Goal: Information Seeking & Learning: Learn about a topic

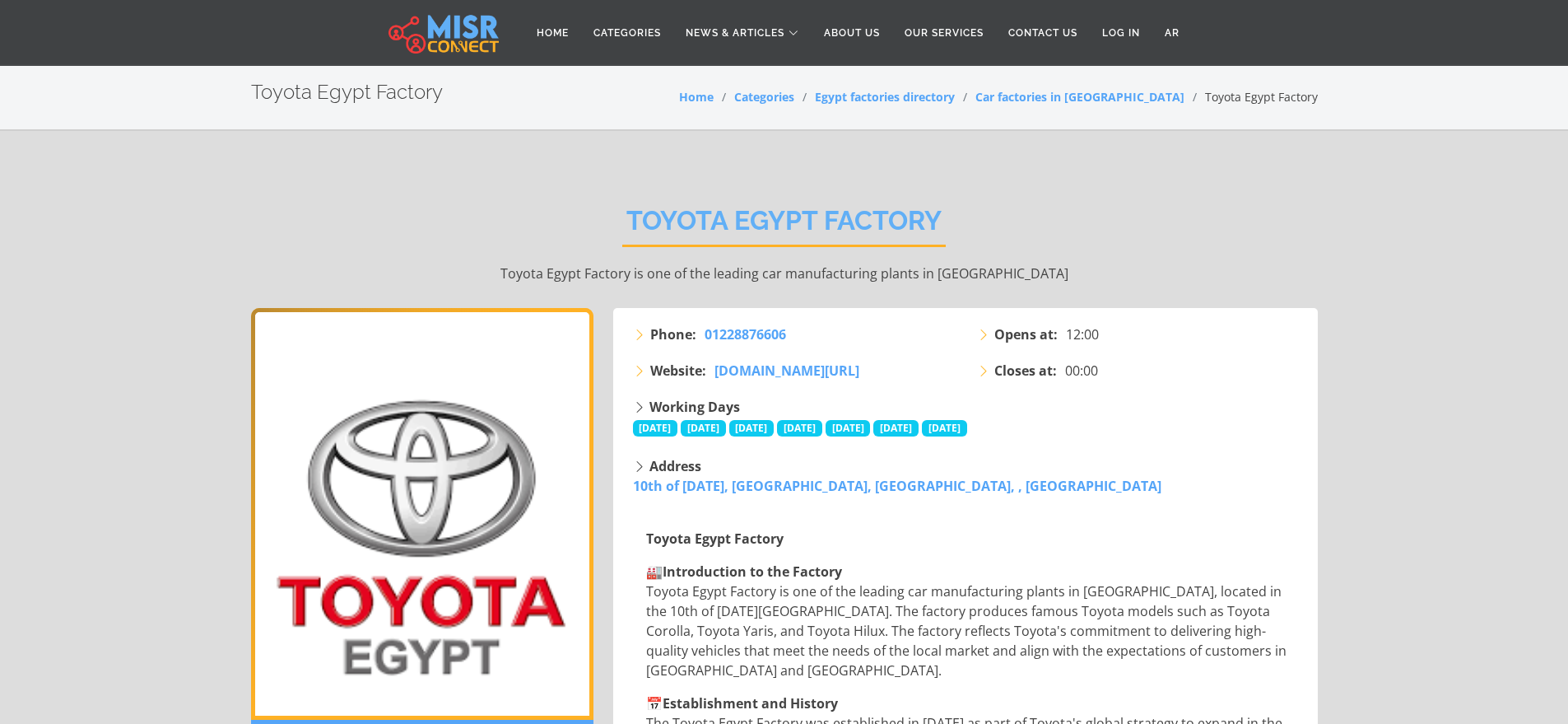
drag, startPoint x: 637, startPoint y: 254, endPoint x: 1136, endPoint y: 227, distance: 499.7
click at [1095, 237] on div "Toyota Egypt Factory Toyota Egypt Factory is one of the leading car manufacturi…" at bounding box center [784, 244] width 1067 height 128
click at [1141, 99] on link "Car factories in [GEOGRAPHIC_DATA]" at bounding box center [1080, 97] width 209 height 16
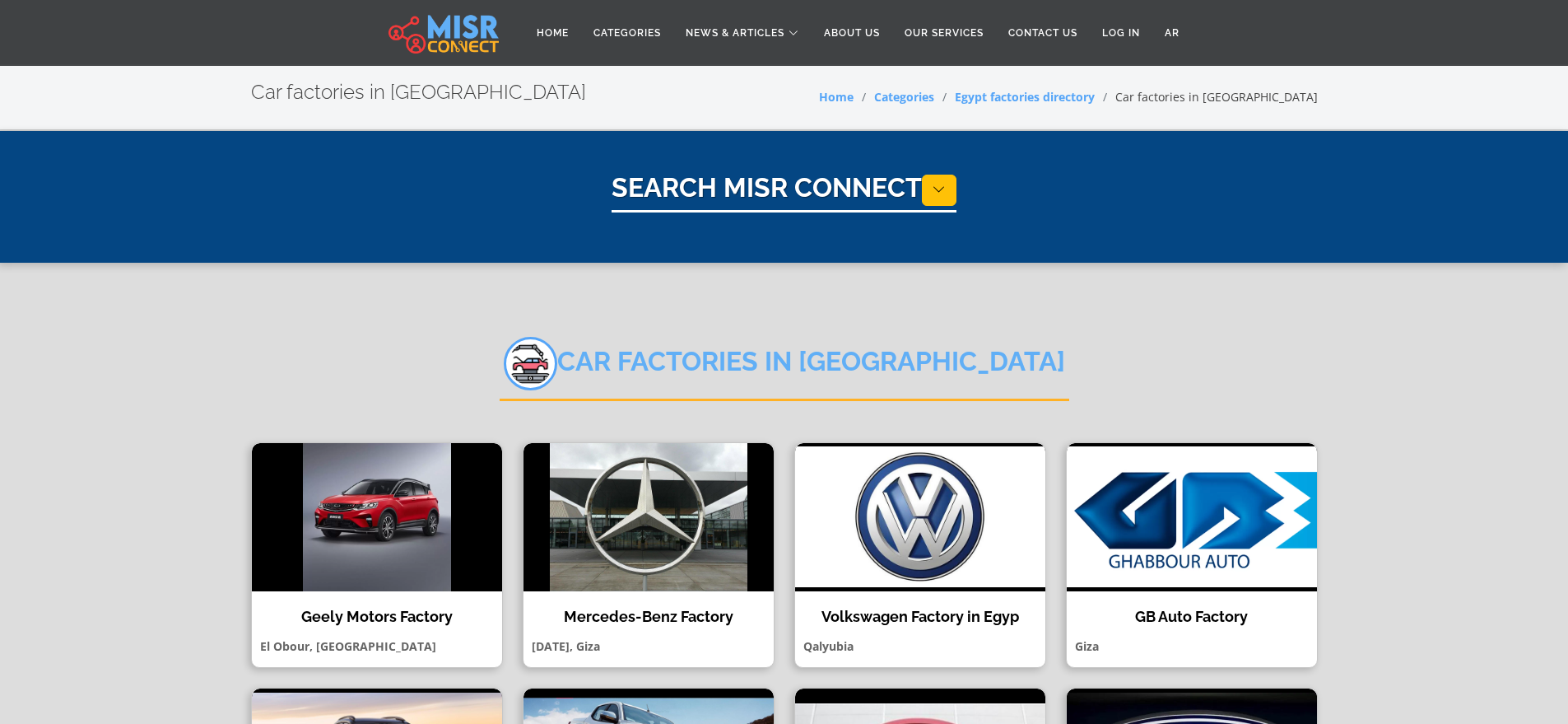
select select "**********"
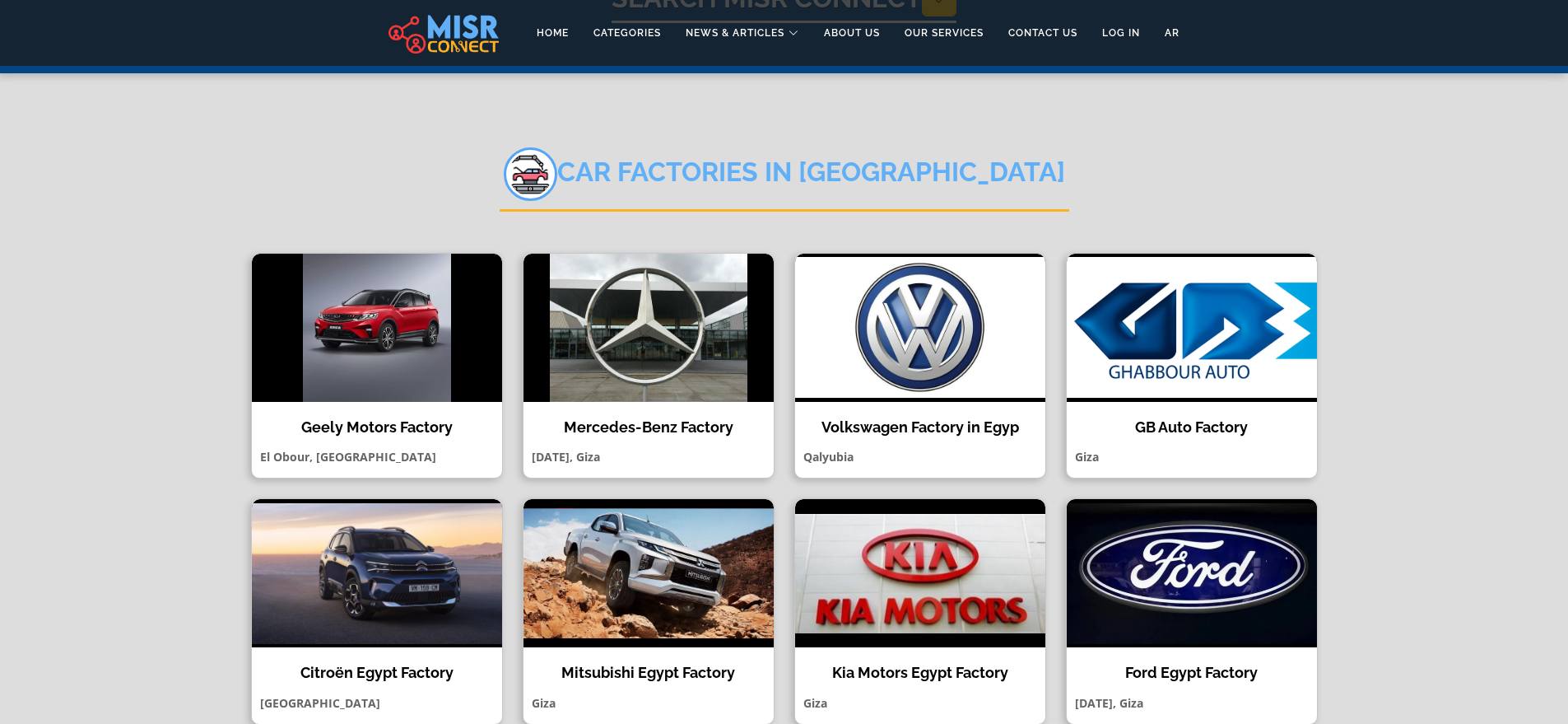
scroll to position [247, 0]
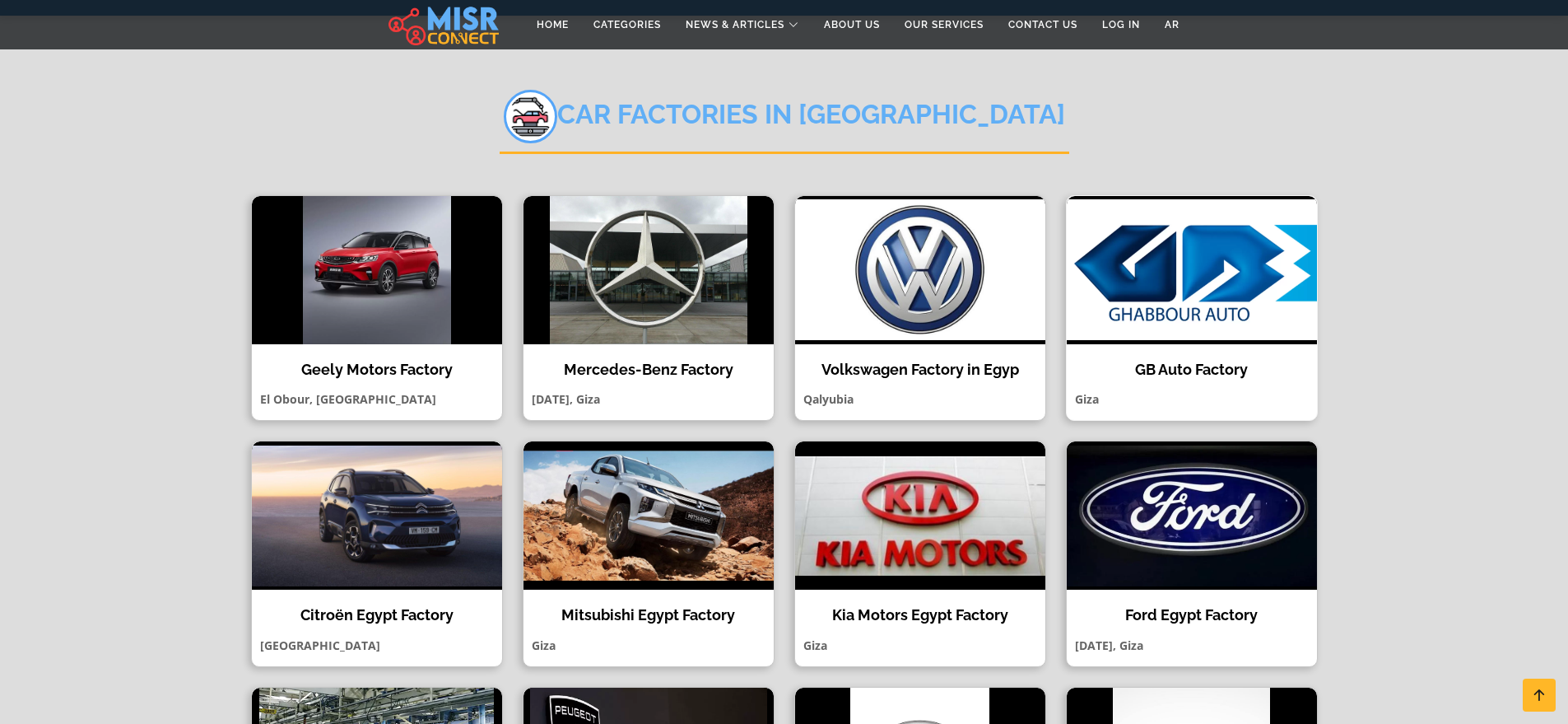
click at [1198, 368] on h4 "GB Auto Factory" at bounding box center [1192, 369] width 226 height 19
click at [460, 372] on h4 "Geely Motors Factory" at bounding box center [376, 369] width 226 height 19
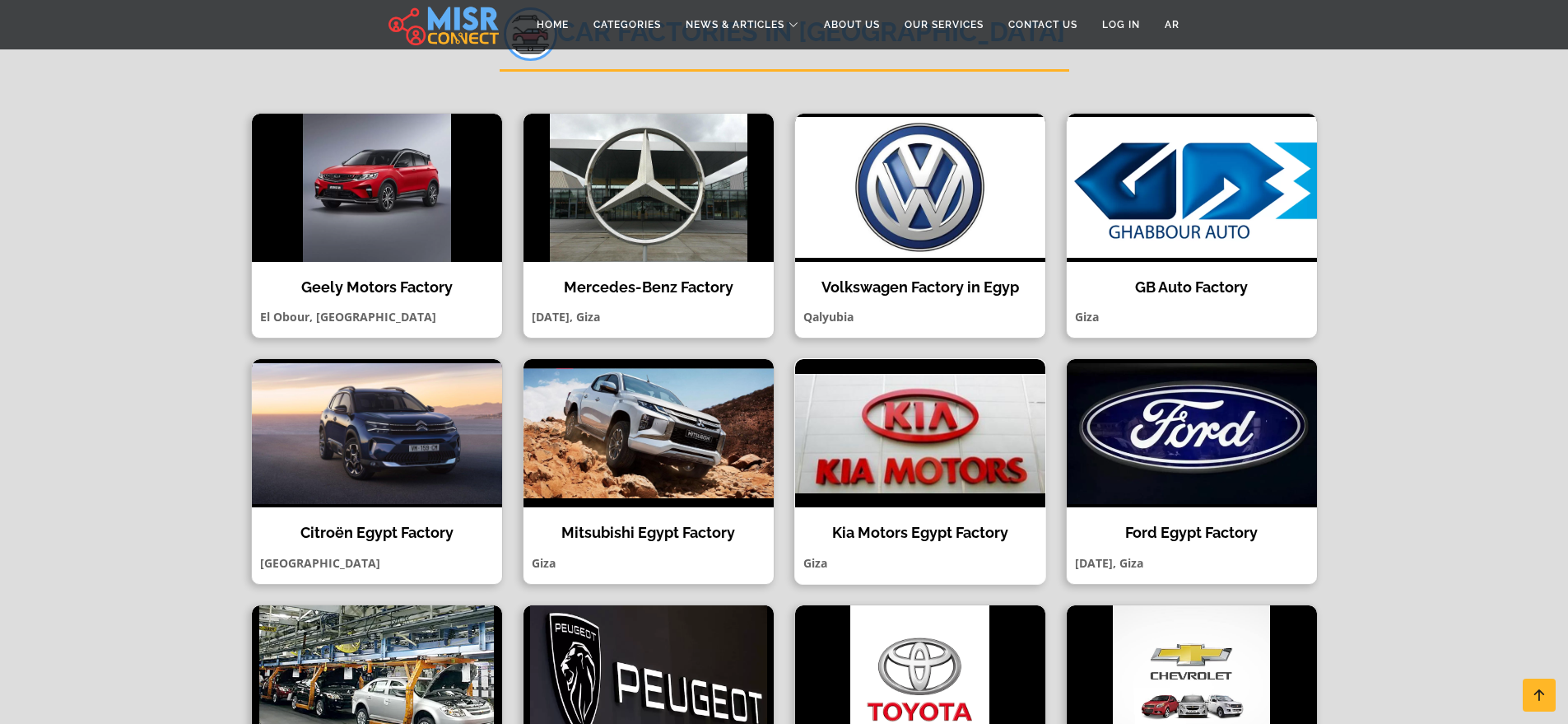
click at [975, 523] on div "Kia Motors Egypt Factory Kia Motors Egypt Factory is the most prominent industr…" at bounding box center [920, 471] width 252 height 227
click at [672, 446] on img at bounding box center [649, 433] width 250 height 149
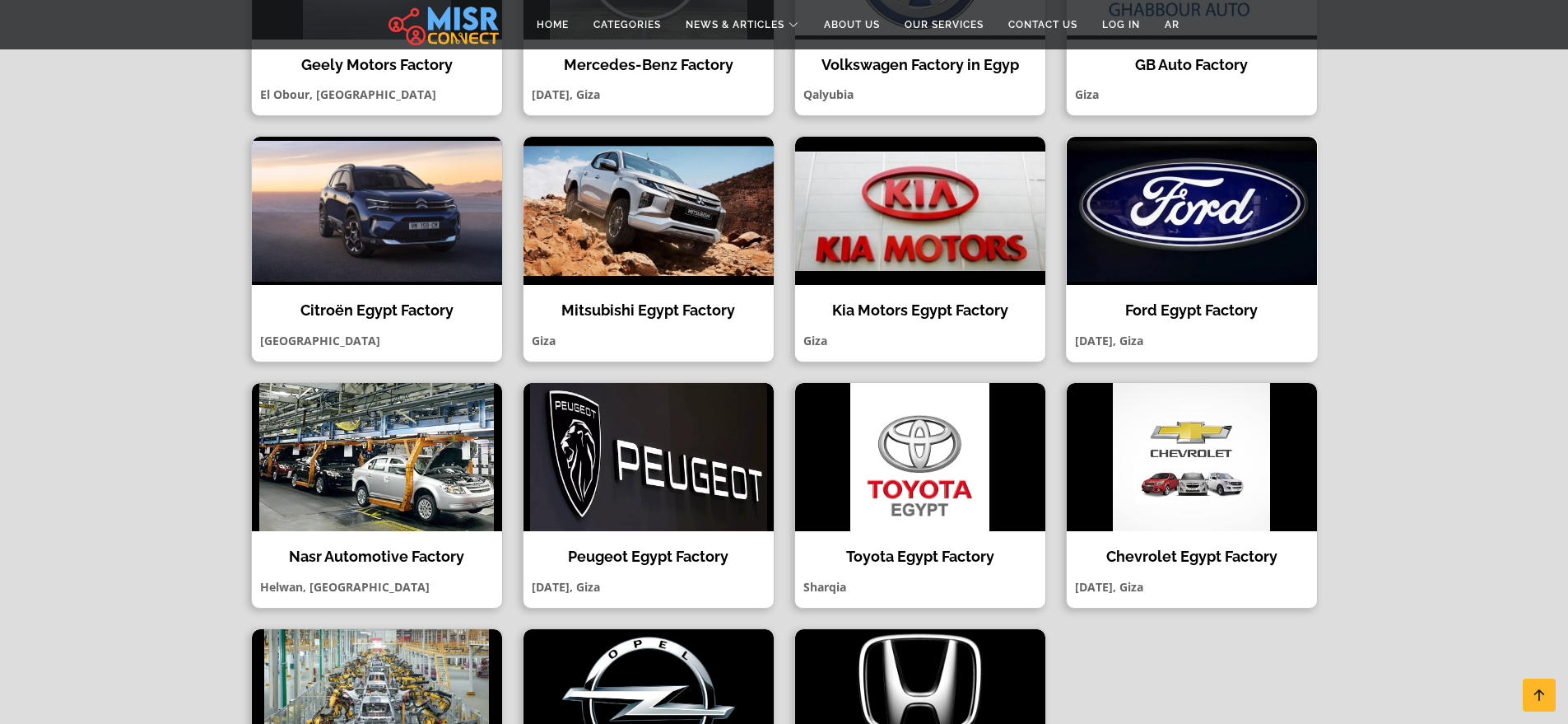
scroll to position [576, 0]
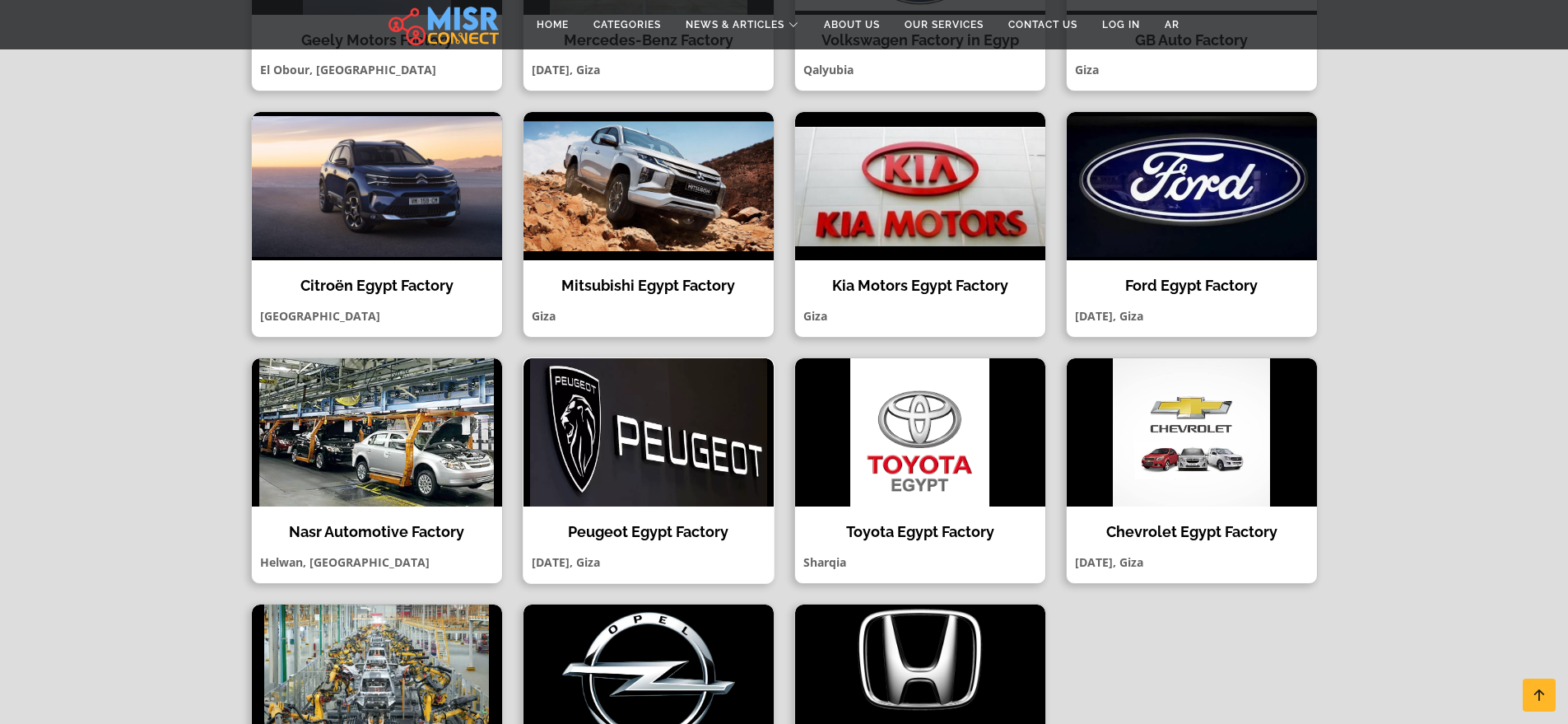
click at [740, 415] on img at bounding box center [649, 432] width 250 height 149
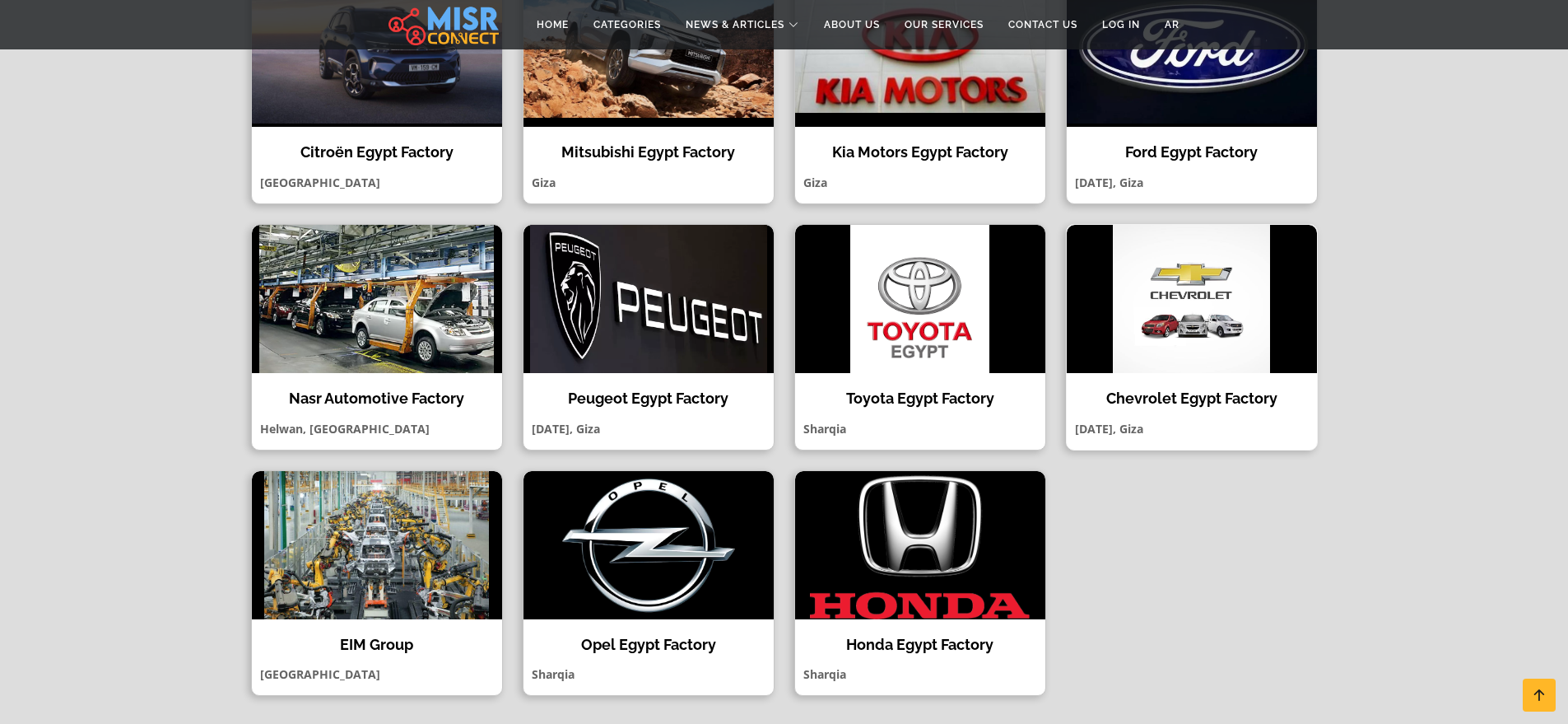
scroll to position [741, 0]
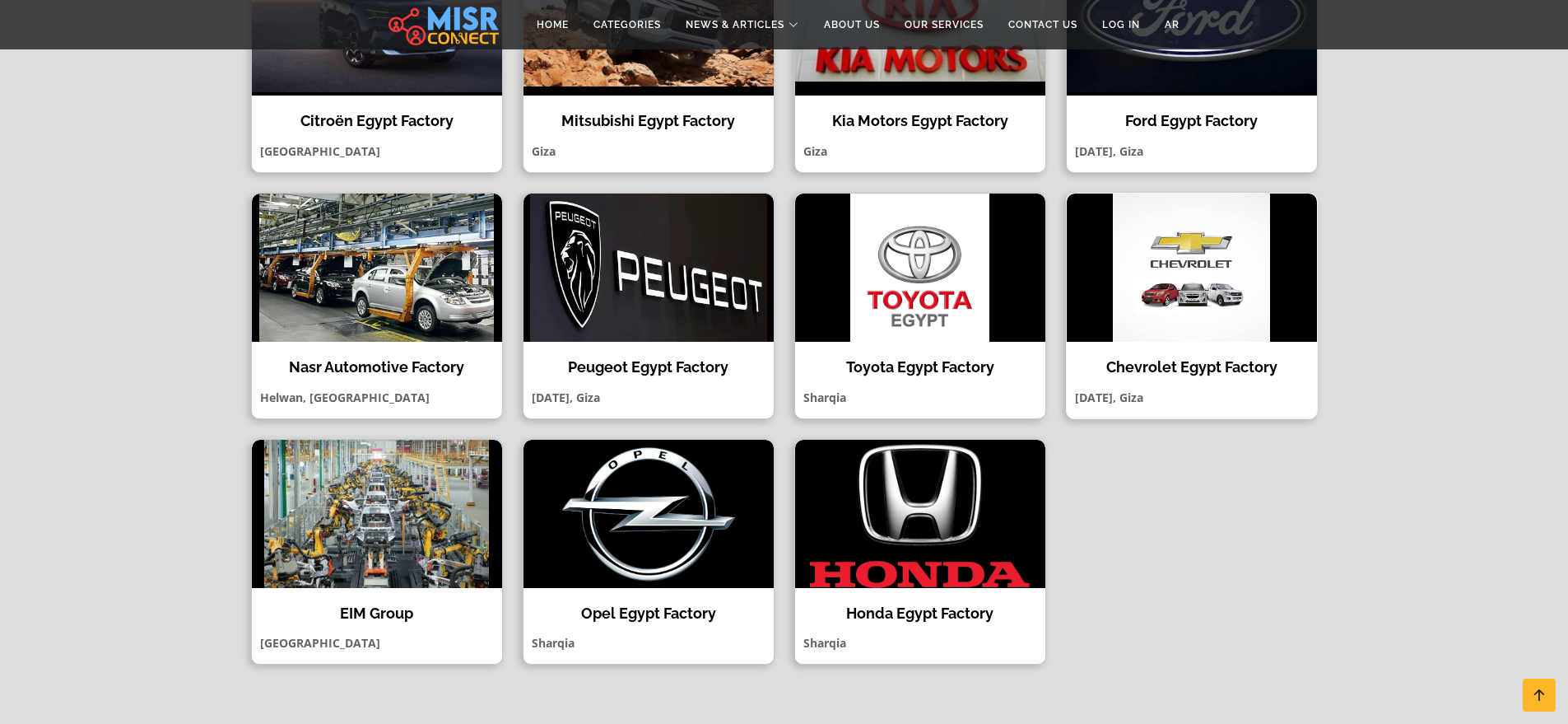
click at [1183, 345] on div "Chevrolet Egypt Factory Chevrolet Egypt is one of the most prominent factories …" at bounding box center [1192, 306] width 252 height 227
click at [720, 583] on img at bounding box center [649, 514] width 250 height 149
click at [935, 557] on img at bounding box center [920, 514] width 250 height 149
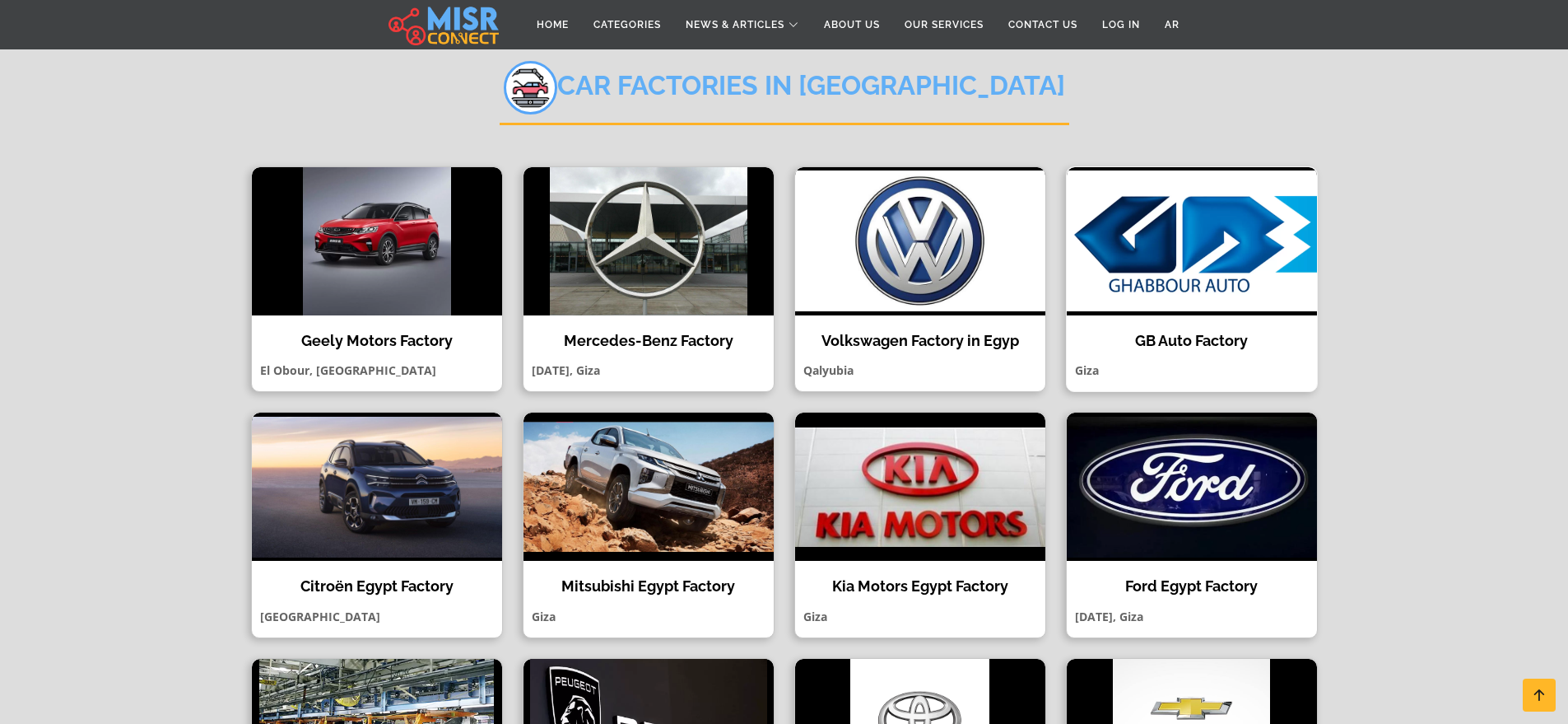
scroll to position [247, 0]
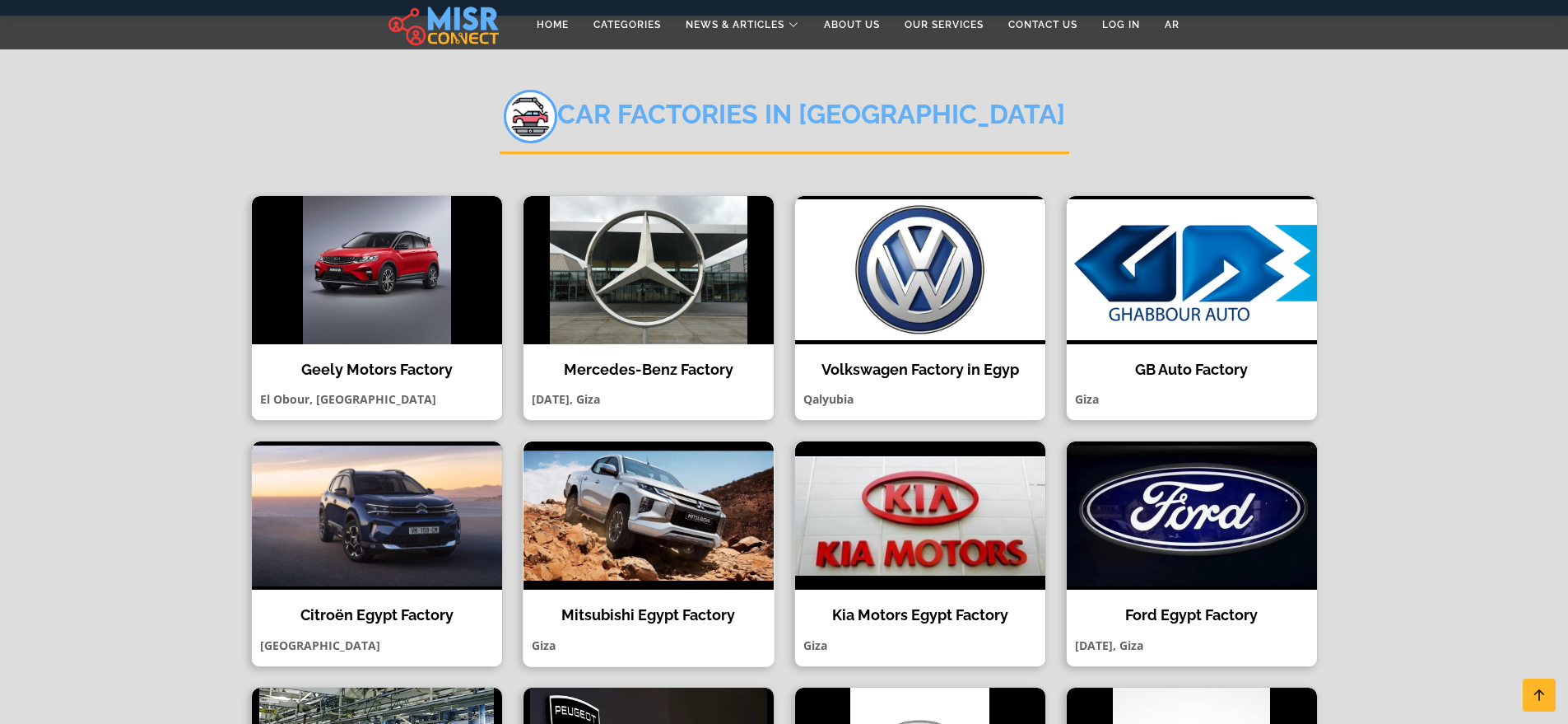
click at [671, 544] on img at bounding box center [649, 516] width 250 height 149
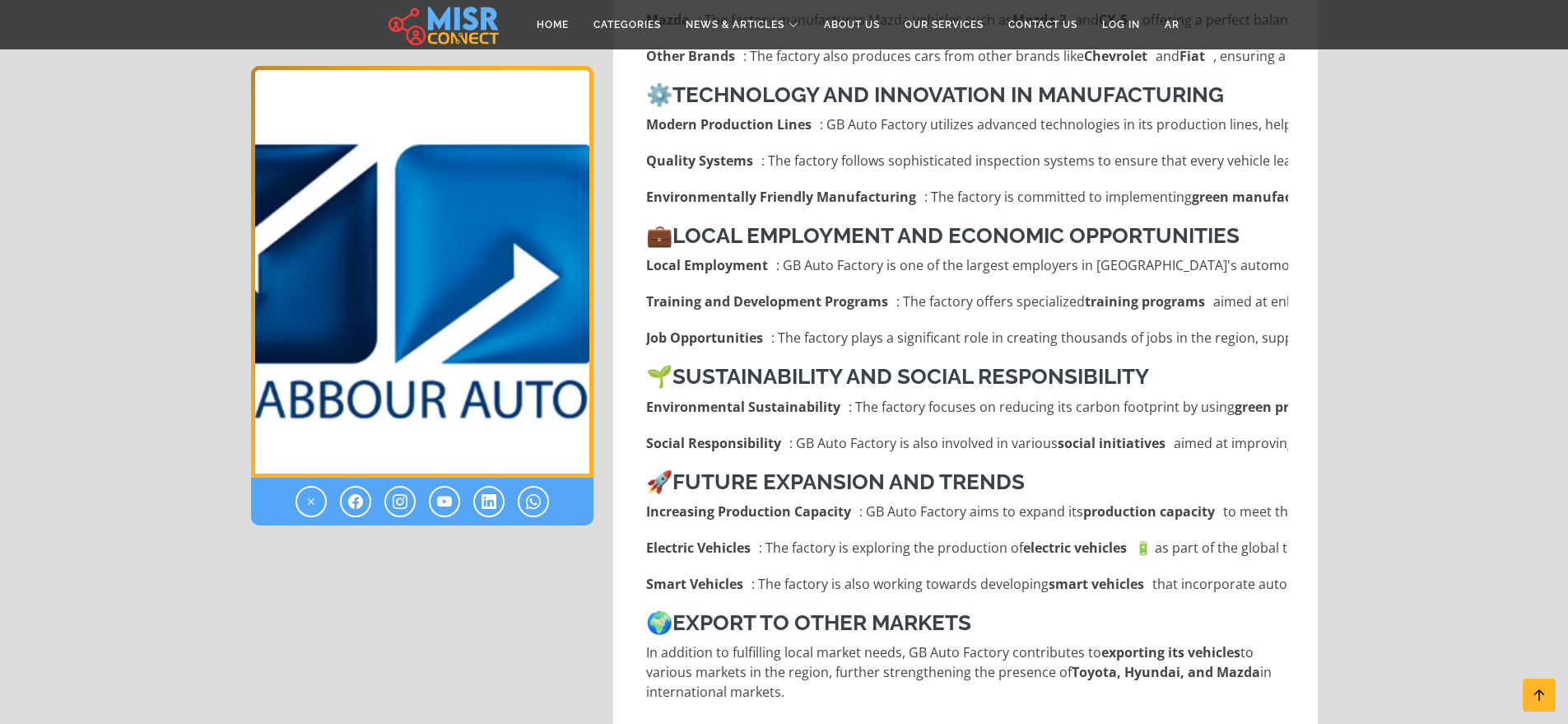
scroll to position [1564, 0]
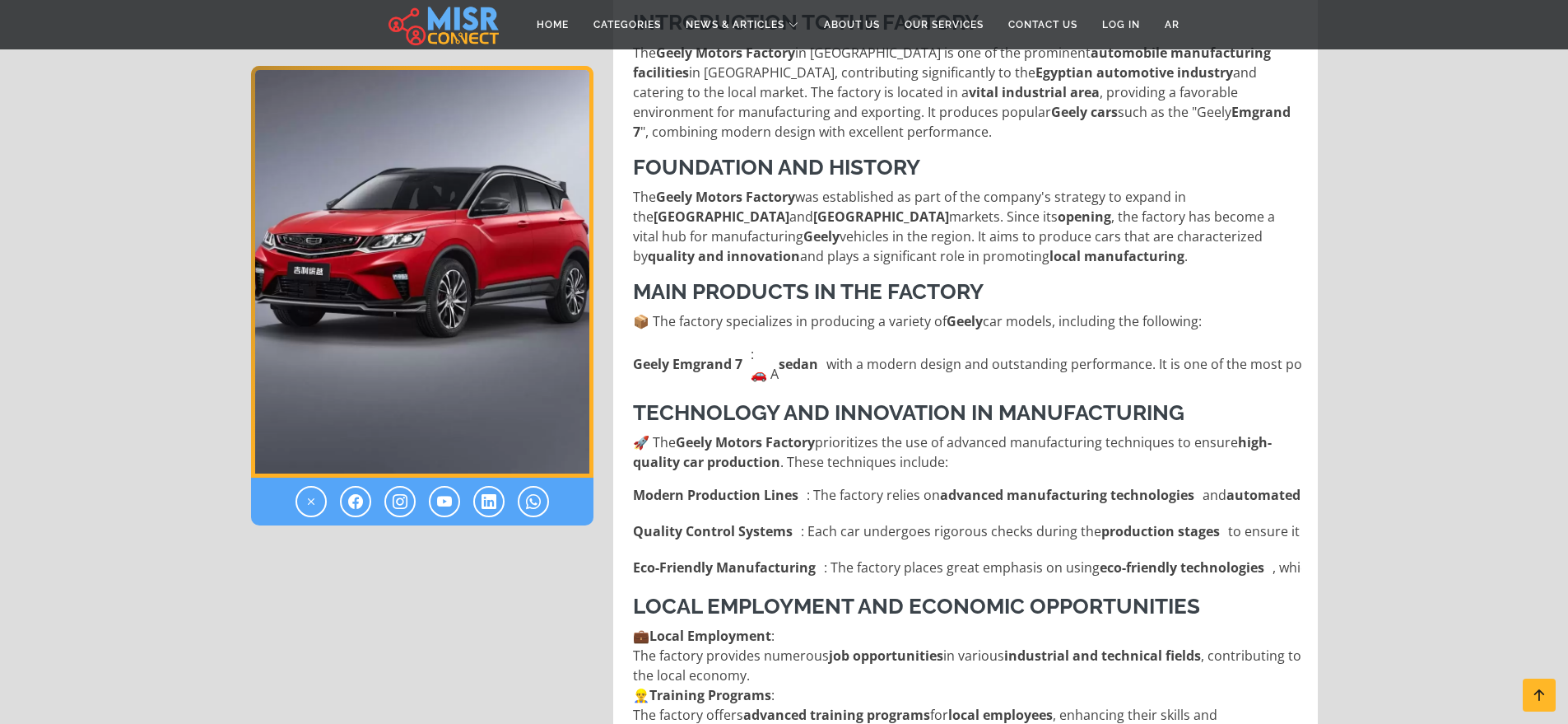
scroll to position [576, 0]
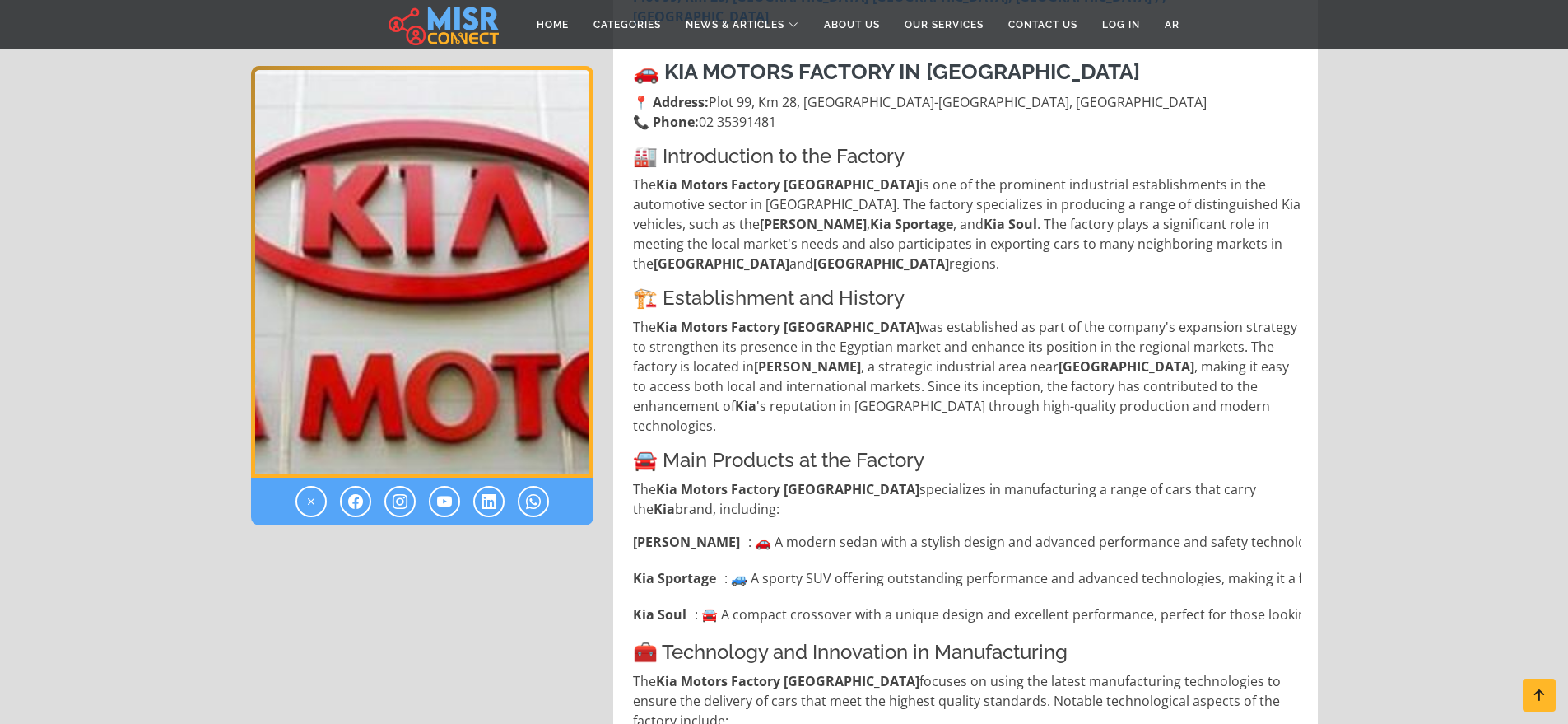
scroll to position [247, 0]
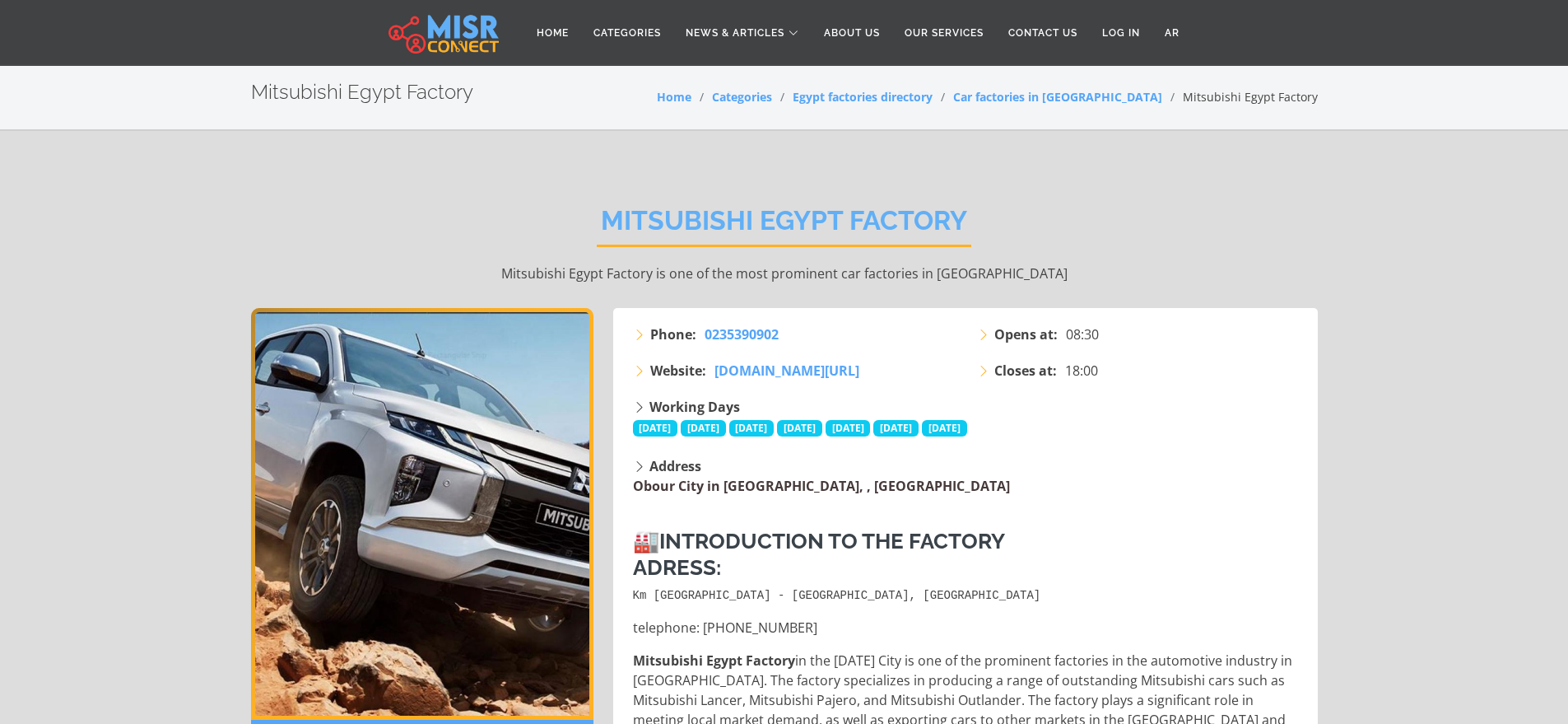
click at [859, 484] on link "Obour City in Qalyubia Governorate, , Giza" at bounding box center [822, 486] width 377 height 19
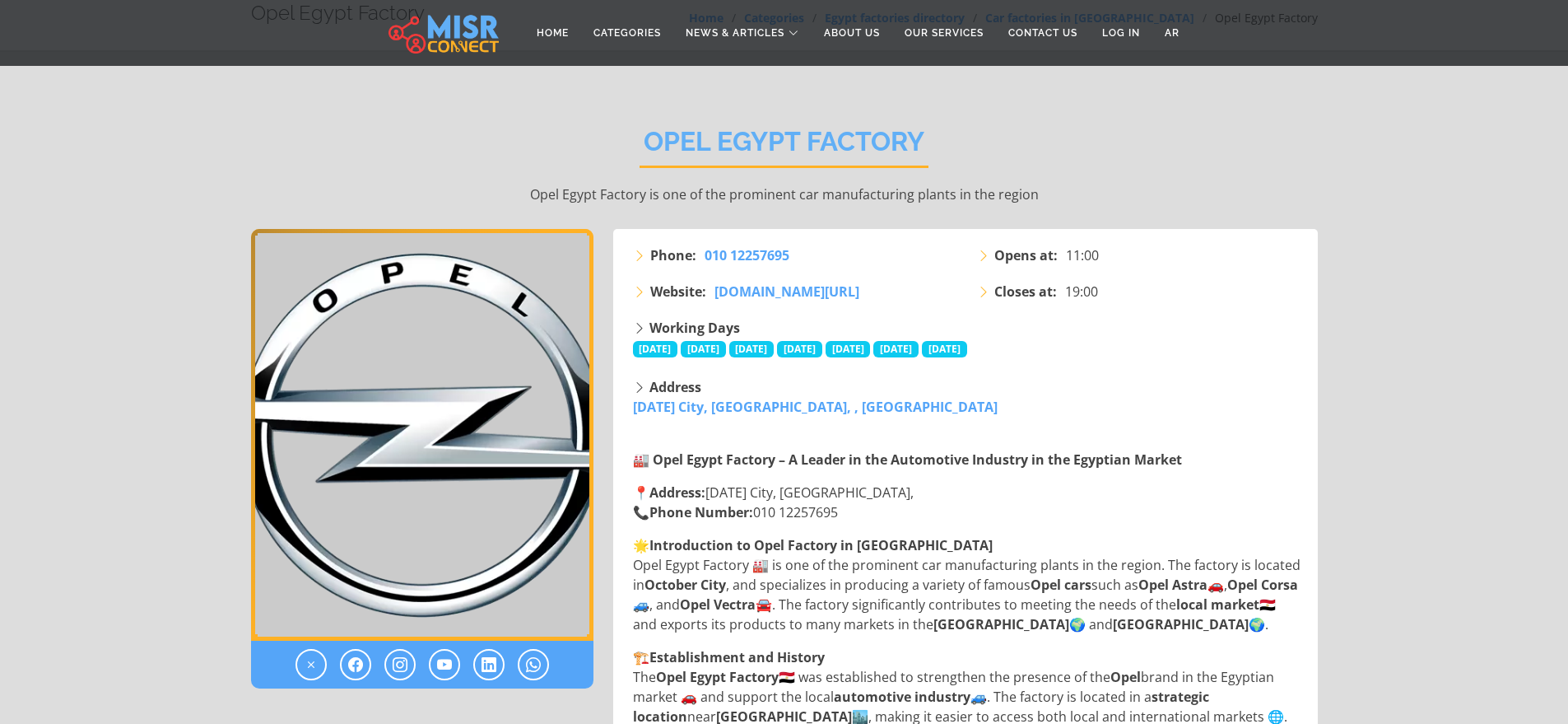
scroll to position [165, 0]
